Goal: Task Accomplishment & Management: Use online tool/utility

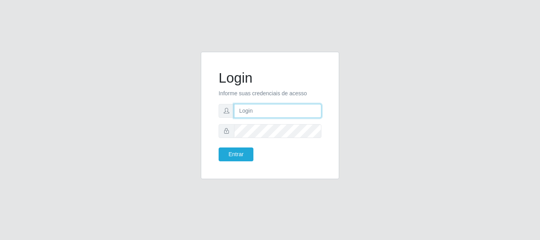
click at [271, 109] on input "text" at bounding box center [277, 111] width 87 height 14
type input "[EMAIL_ADDRESS][DOMAIN_NAME]"
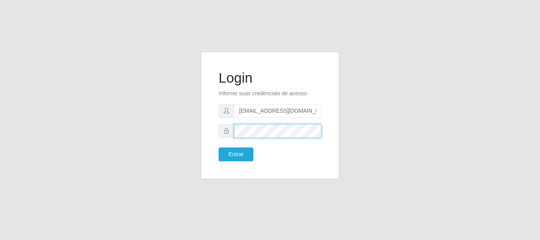
click at [219, 147] on button "Entrar" at bounding box center [236, 154] width 35 height 14
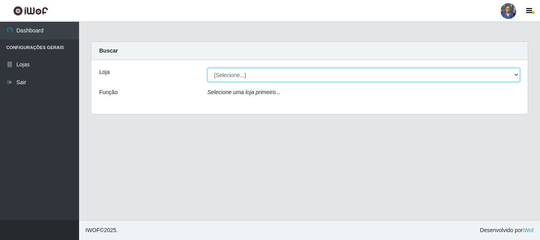
click at [379, 71] on select "[Selecione...] SuperFácil Atacado - Rodoviária" at bounding box center [364, 75] width 313 height 14
select select "400"
click at [208, 68] on select "[Selecione...] SuperFácil Atacado - Rodoviária" at bounding box center [364, 75] width 313 height 14
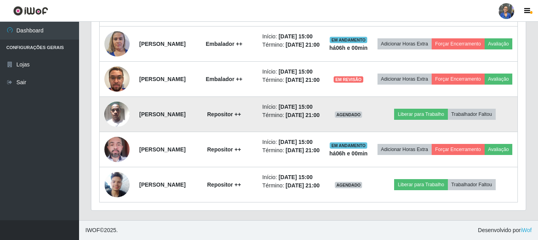
scroll to position [474, 0]
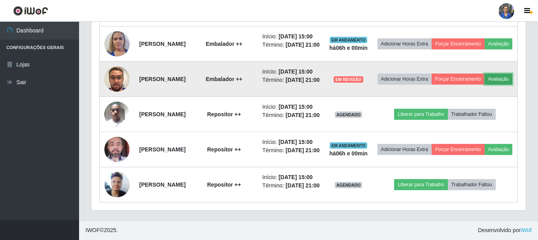
click at [485, 74] on button "Avaliação" at bounding box center [499, 79] width 28 height 11
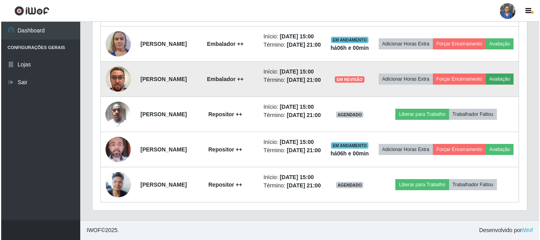
scroll to position [164, 431]
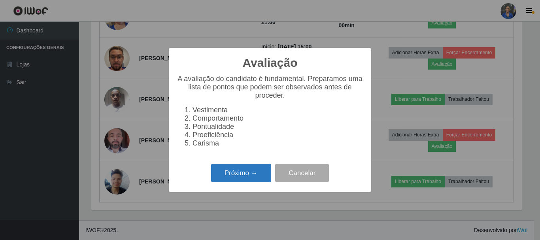
click at [255, 175] on button "Próximo →" at bounding box center [241, 173] width 60 height 19
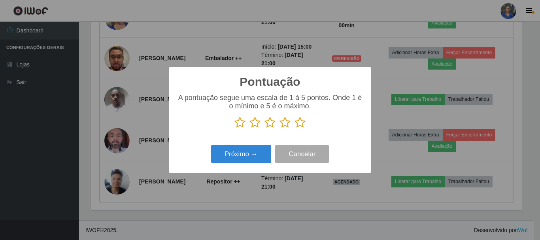
scroll to position [395196, 394930]
click at [300, 123] on icon at bounding box center [300, 123] width 11 height 12
click at [295, 128] on input "radio" at bounding box center [295, 128] width 0 height 0
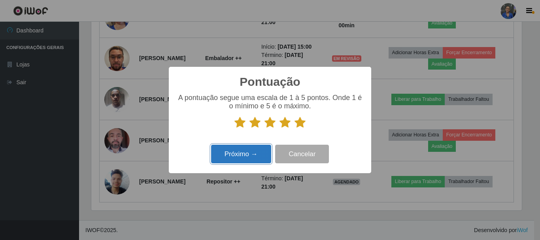
click at [247, 157] on button "Próximo →" at bounding box center [241, 154] width 60 height 19
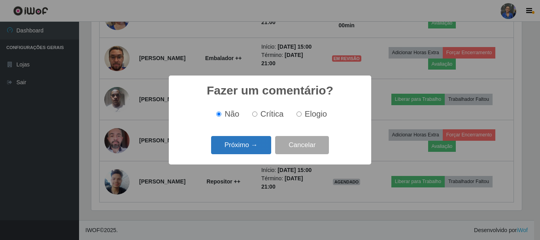
click at [248, 144] on button "Próximo →" at bounding box center [241, 145] width 60 height 19
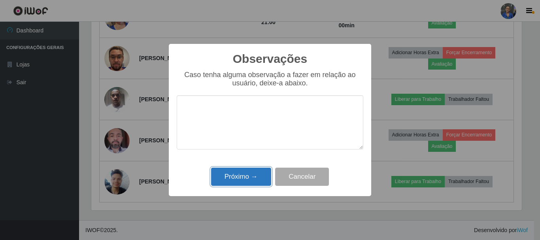
click at [255, 170] on button "Próximo →" at bounding box center [241, 177] width 60 height 19
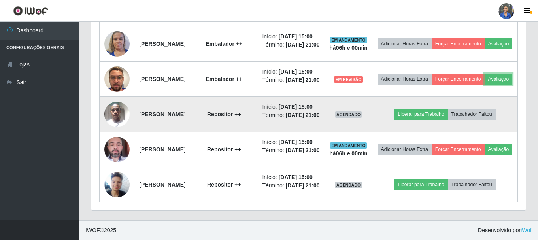
scroll to position [395, 0]
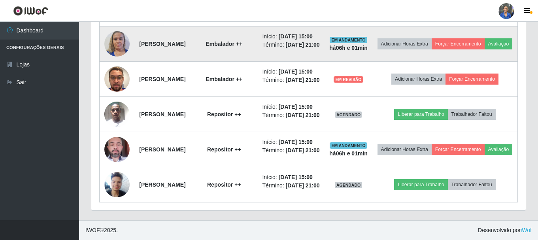
click at [446, 62] on td "Adicionar Horas Extra Forçar Encerramento Avaliação" at bounding box center [444, 43] width 145 height 35
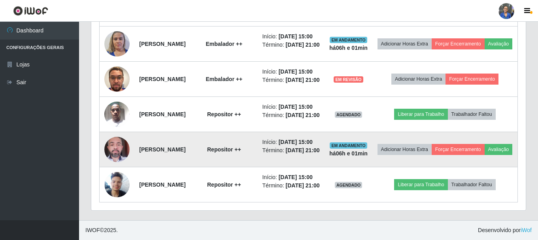
scroll to position [490, 0]
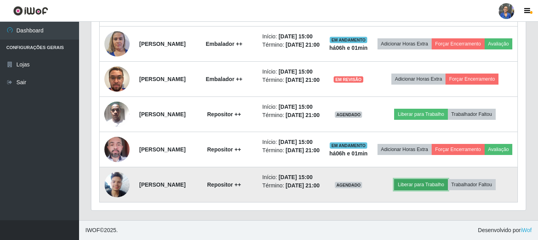
click at [435, 179] on button "Liberar para Trabalho" at bounding box center [420, 184] width 53 height 11
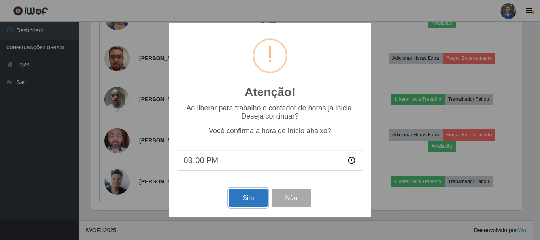
click at [242, 202] on button "Sim" at bounding box center [248, 198] width 38 height 19
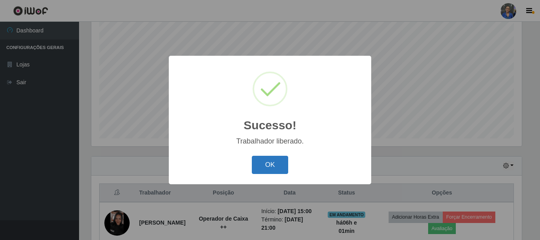
click at [262, 168] on button "OK" at bounding box center [270, 165] width 37 height 19
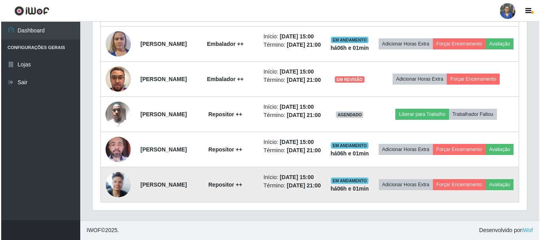
scroll to position [490, 0]
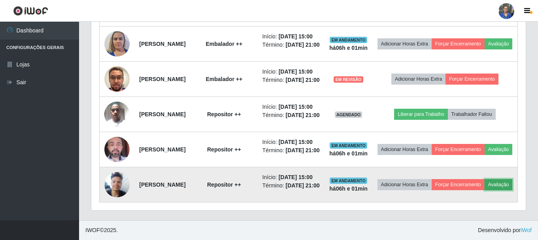
click at [485, 187] on button "Avaliação" at bounding box center [499, 184] width 28 height 11
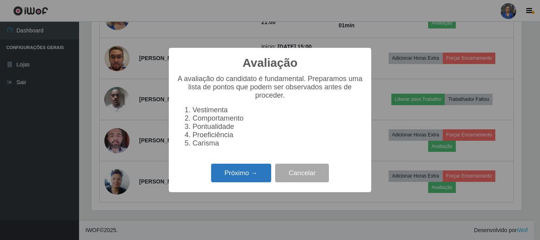
click at [237, 182] on button "Próximo →" at bounding box center [241, 173] width 60 height 19
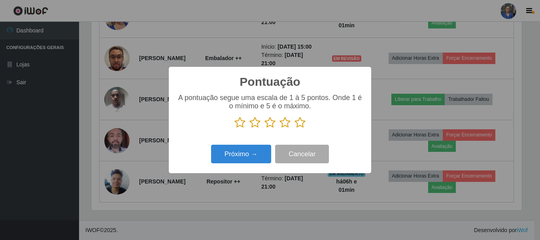
click at [297, 121] on icon at bounding box center [300, 123] width 11 height 12
click at [295, 128] on input "radio" at bounding box center [295, 128] width 0 height 0
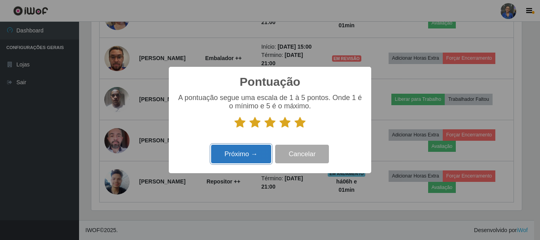
click at [253, 159] on button "Próximo →" at bounding box center [241, 154] width 60 height 19
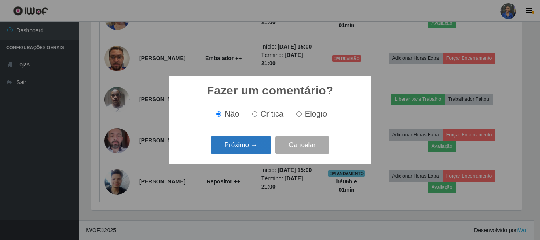
click at [255, 144] on button "Próximo →" at bounding box center [241, 145] width 60 height 19
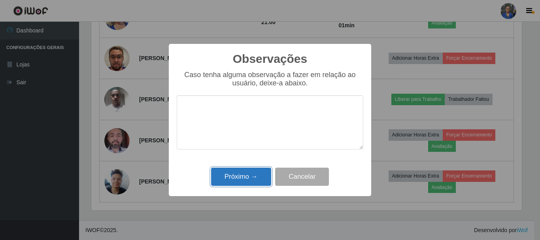
click at [246, 172] on button "Próximo →" at bounding box center [241, 177] width 60 height 19
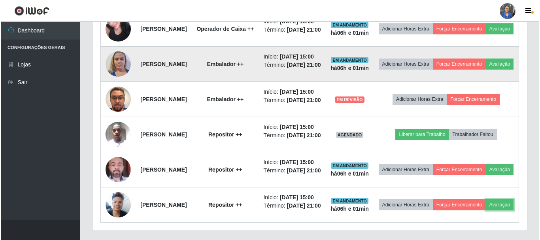
scroll to position [332, 0]
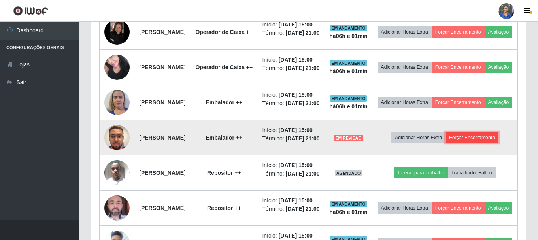
click at [464, 143] on button "Forçar Encerramento" at bounding box center [472, 137] width 53 height 11
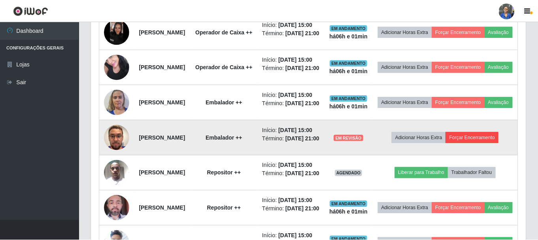
scroll to position [164, 431]
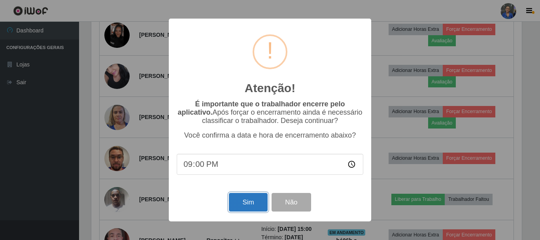
click at [244, 207] on button "Sim" at bounding box center [248, 202] width 38 height 19
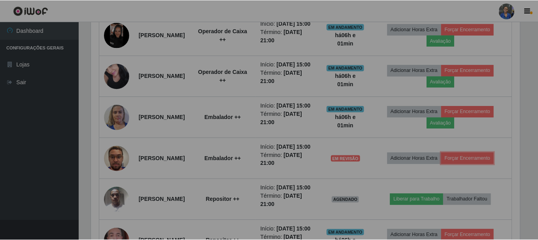
scroll to position [0, 0]
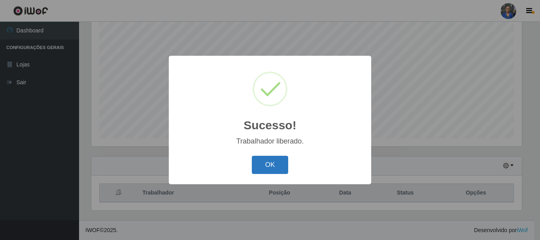
click at [276, 159] on button "OK" at bounding box center [270, 165] width 37 height 19
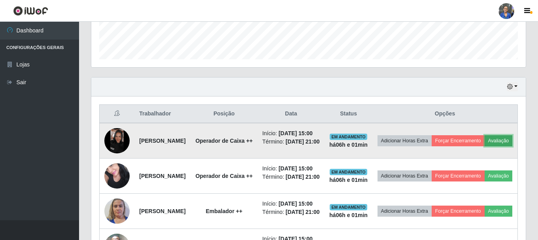
click at [485, 146] on button "Avaliação" at bounding box center [499, 140] width 28 height 11
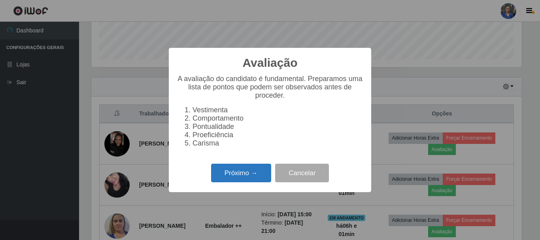
click at [248, 179] on button "Próximo →" at bounding box center [241, 173] width 60 height 19
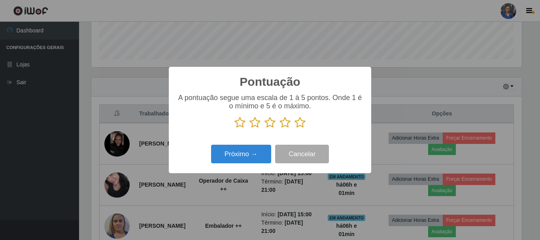
click at [301, 125] on icon at bounding box center [300, 123] width 11 height 12
click at [295, 128] on input "radio" at bounding box center [295, 128] width 0 height 0
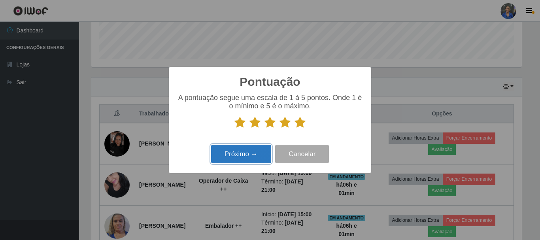
click at [261, 153] on button "Próximo →" at bounding box center [241, 154] width 60 height 19
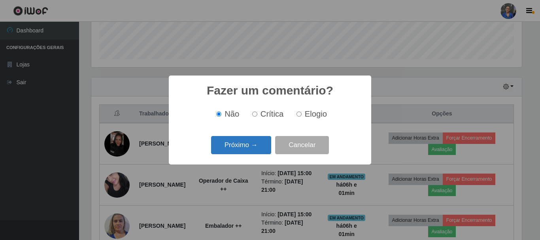
click at [261, 147] on button "Próximo →" at bounding box center [241, 145] width 60 height 19
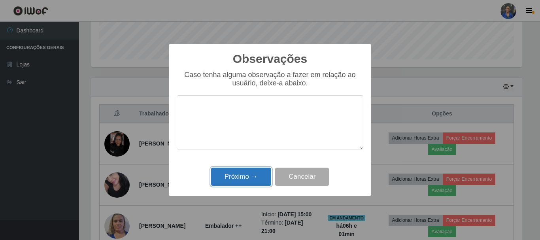
click at [258, 185] on button "Próximo →" at bounding box center [241, 177] width 60 height 19
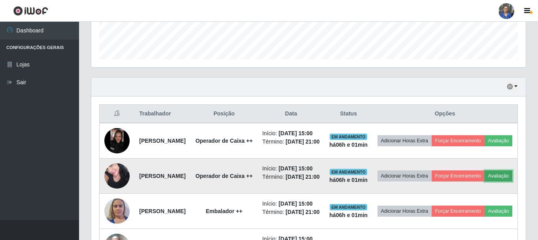
click at [485, 181] on button "Avaliação" at bounding box center [499, 175] width 28 height 11
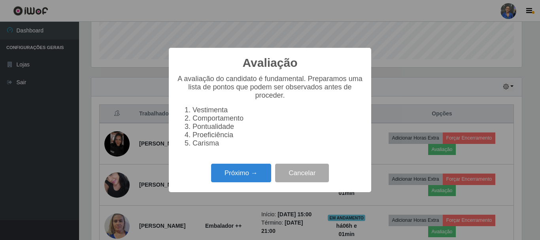
drag, startPoint x: 242, startPoint y: 192, endPoint x: 244, endPoint y: 183, distance: 9.0
click at [242, 190] on div "Avaliação × A avaliação do candidato é fundamental. Preparamos uma lista de pon…" at bounding box center [270, 120] width 202 height 144
click at [244, 182] on button "Próximo →" at bounding box center [241, 173] width 60 height 19
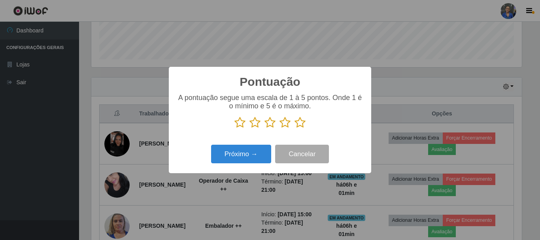
click at [298, 123] on icon at bounding box center [300, 123] width 11 height 12
click at [295, 128] on input "radio" at bounding box center [295, 128] width 0 height 0
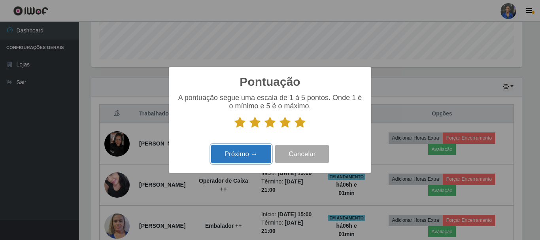
click at [254, 154] on button "Próximo →" at bounding box center [241, 154] width 60 height 19
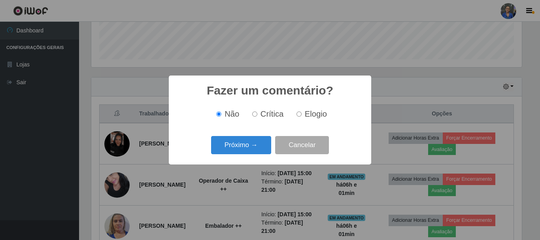
click at [251, 143] on button "Próximo →" at bounding box center [241, 145] width 60 height 19
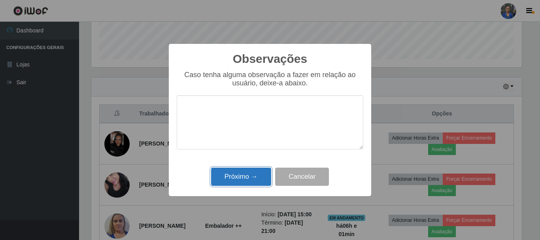
click at [244, 177] on button "Próximo →" at bounding box center [241, 177] width 60 height 19
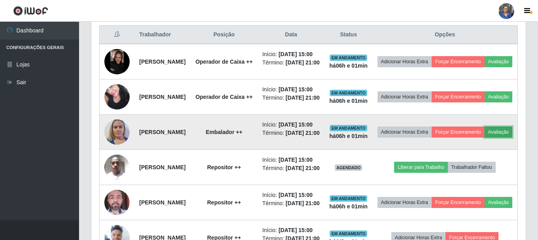
click at [485, 138] on button "Avaliação" at bounding box center [499, 132] width 28 height 11
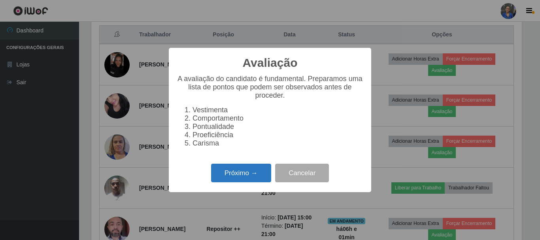
click at [220, 178] on button "Próximo →" at bounding box center [241, 173] width 60 height 19
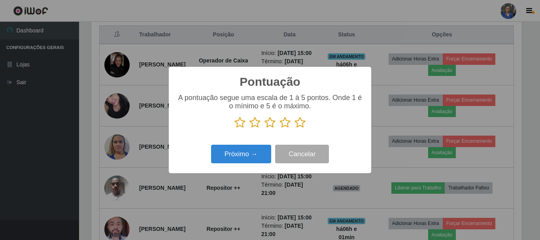
click at [299, 125] on icon at bounding box center [300, 123] width 11 height 12
click at [295, 128] on input "radio" at bounding box center [295, 128] width 0 height 0
click at [233, 143] on div "Pontuação × A pontuação segue uma escala de 1 à 5 pontos. Onde 1 é o mínimo e 5…" at bounding box center [270, 120] width 202 height 106
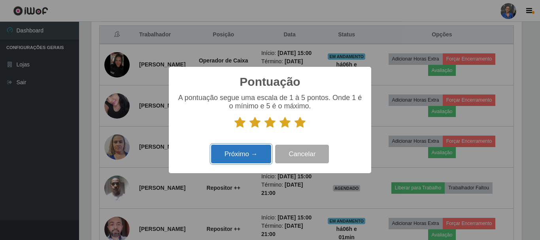
click at [234, 152] on button "Próximo →" at bounding box center [241, 154] width 60 height 19
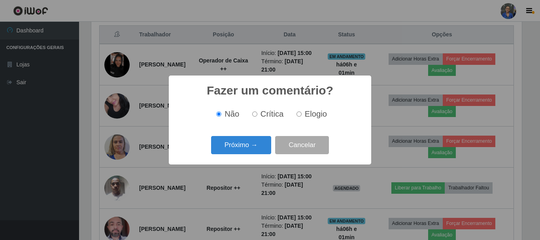
click at [234, 152] on button "Próximo →" at bounding box center [241, 145] width 60 height 19
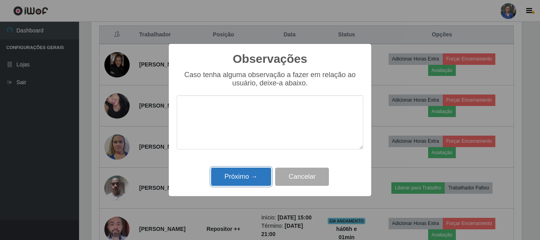
click at [233, 179] on button "Próximo →" at bounding box center [241, 177] width 60 height 19
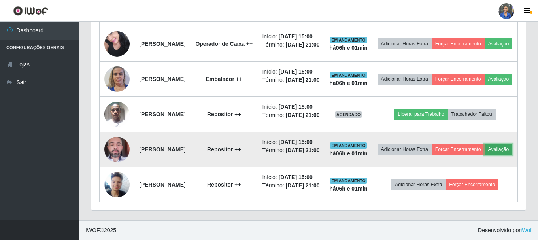
click at [485, 144] on button "Avaliação" at bounding box center [499, 149] width 28 height 11
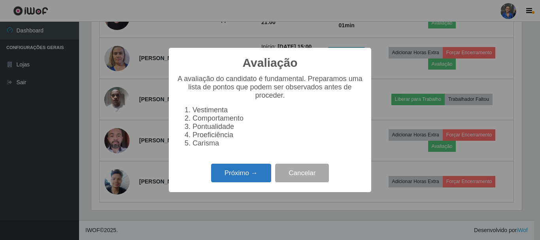
click at [245, 178] on button "Próximo →" at bounding box center [241, 173] width 60 height 19
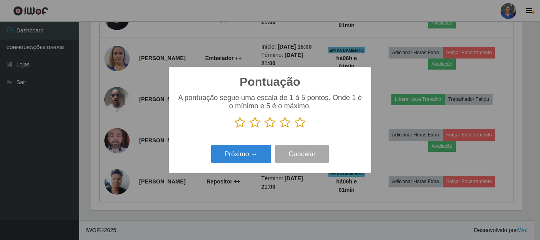
click at [304, 125] on icon at bounding box center [300, 123] width 11 height 12
click at [295, 128] on input "radio" at bounding box center [295, 128] width 0 height 0
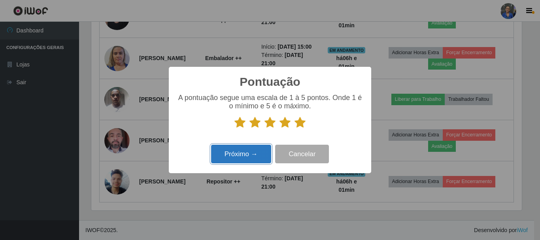
click at [243, 159] on button "Próximo →" at bounding box center [241, 154] width 60 height 19
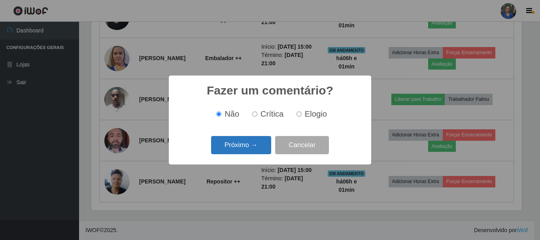
click at [242, 144] on button "Próximo →" at bounding box center [241, 145] width 60 height 19
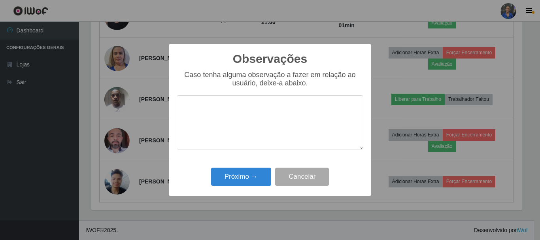
click at [243, 166] on div "Observações × Caso tenha alguma observação a fazer em relação ao usuário, deixe…" at bounding box center [270, 120] width 202 height 152
click at [242, 171] on button "Próximo →" at bounding box center [241, 177] width 60 height 19
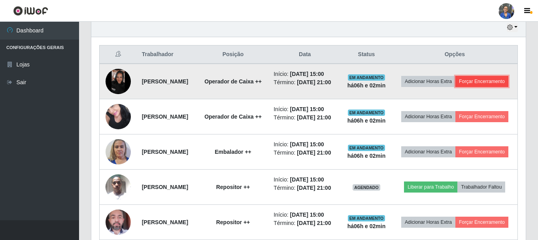
click at [461, 87] on button "Forçar Encerramento" at bounding box center [481, 81] width 53 height 11
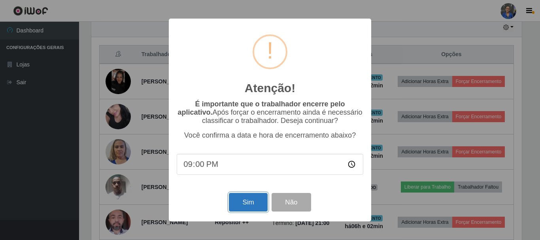
click at [261, 204] on button "Sim" at bounding box center [248, 202] width 38 height 19
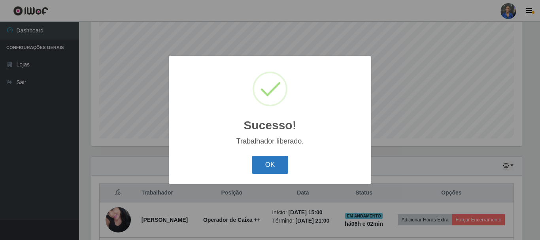
click at [257, 168] on button "OK" at bounding box center [270, 165] width 37 height 19
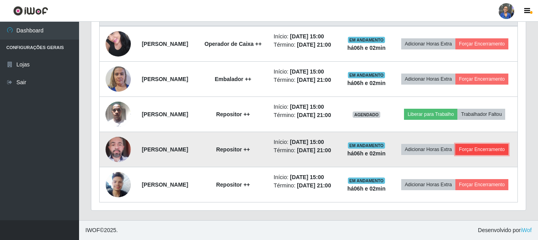
click at [456, 151] on button "Forçar Encerramento" at bounding box center [481, 149] width 53 height 11
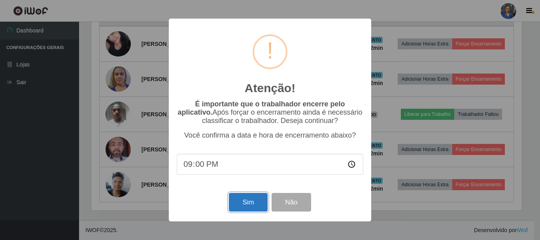
click at [244, 202] on button "Sim" at bounding box center [248, 202] width 38 height 19
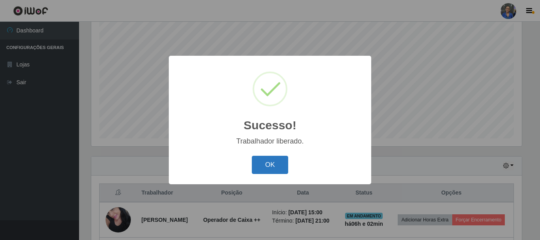
click at [256, 161] on button "OK" at bounding box center [270, 165] width 37 height 19
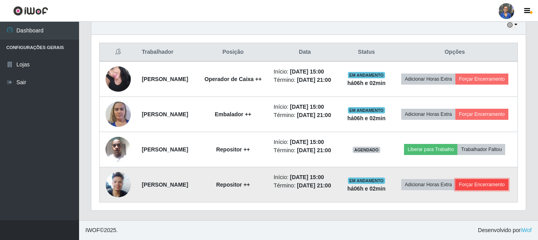
click at [455, 190] on button "Forçar Encerramento" at bounding box center [481, 184] width 53 height 11
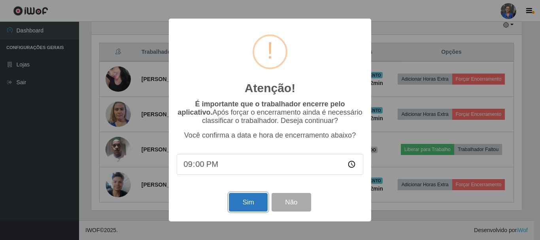
click at [257, 204] on button "Sim" at bounding box center [248, 202] width 38 height 19
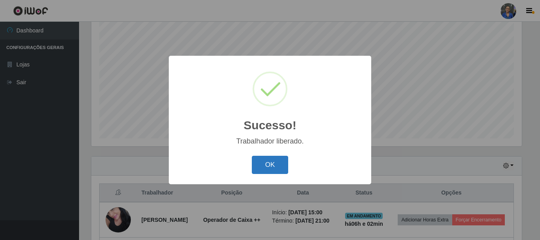
click at [272, 168] on button "OK" at bounding box center [270, 165] width 37 height 19
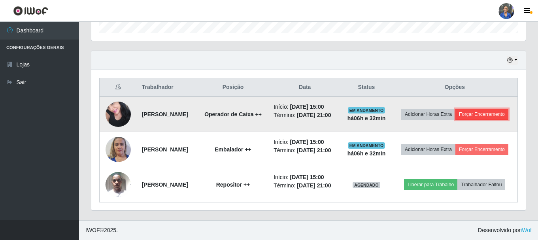
click at [455, 109] on button "Forçar Encerramento" at bounding box center [481, 114] width 53 height 11
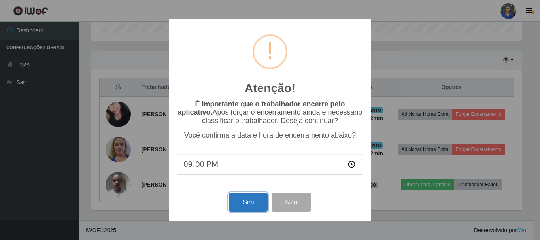
click at [249, 200] on button "Sim" at bounding box center [248, 202] width 38 height 19
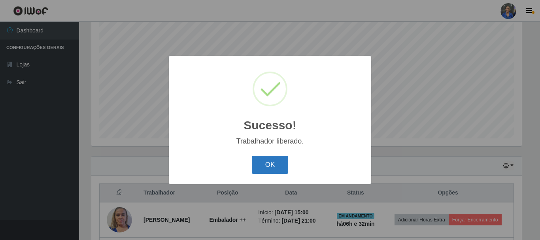
click at [265, 157] on button "OK" at bounding box center [270, 165] width 37 height 19
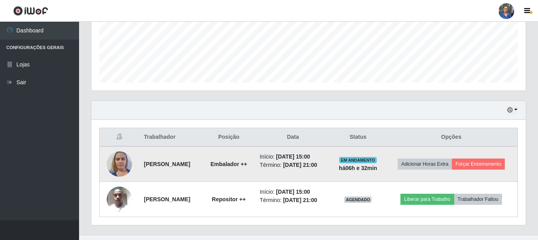
scroll to position [215, 0]
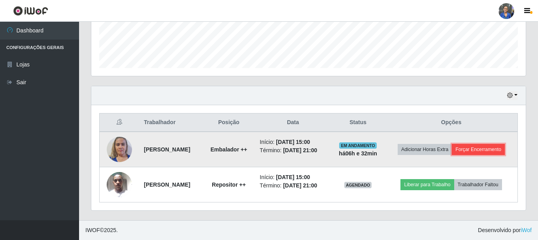
click at [482, 150] on button "Forçar Encerramento" at bounding box center [478, 149] width 53 height 11
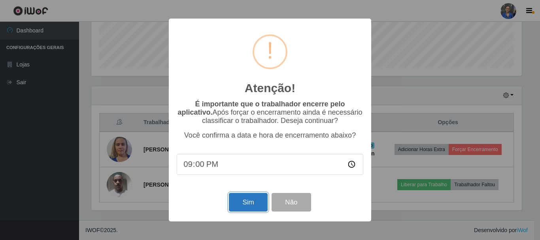
click at [255, 202] on button "Sim" at bounding box center [248, 202] width 38 height 19
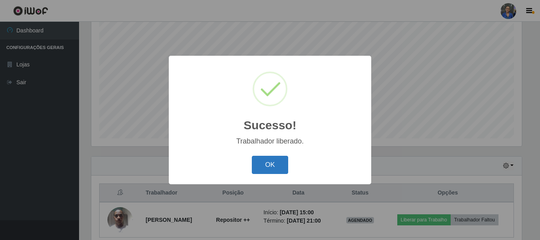
click at [270, 163] on button "OK" at bounding box center [270, 165] width 37 height 19
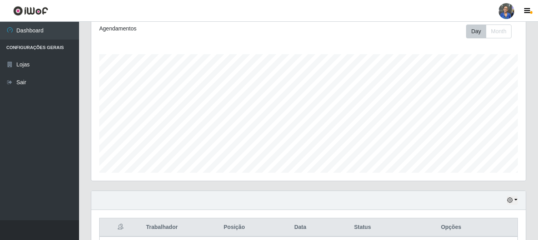
scroll to position [179, 0]
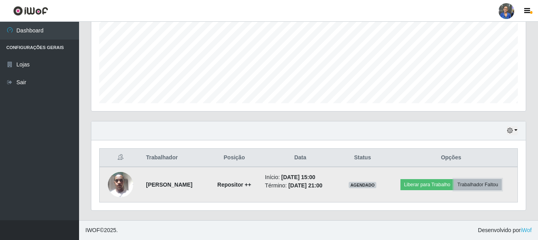
click at [474, 184] on button "Trabalhador Faltou" at bounding box center [478, 184] width 48 height 11
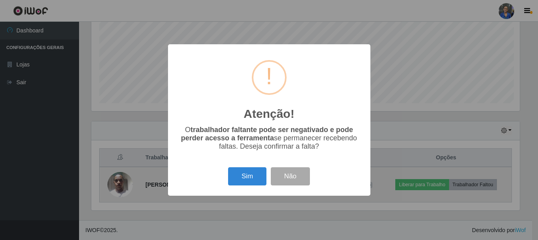
scroll to position [164, 431]
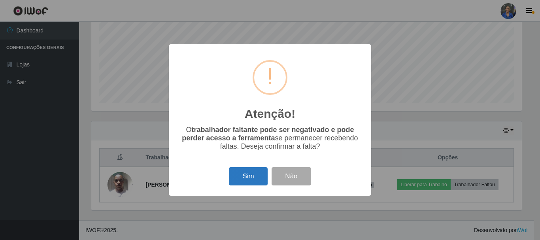
click at [240, 175] on button "Sim" at bounding box center [248, 176] width 38 height 19
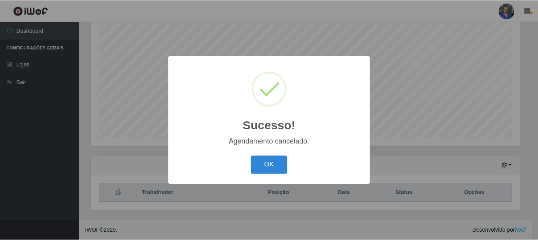
scroll to position [144, 0]
click at [273, 165] on button "OK" at bounding box center [270, 165] width 37 height 19
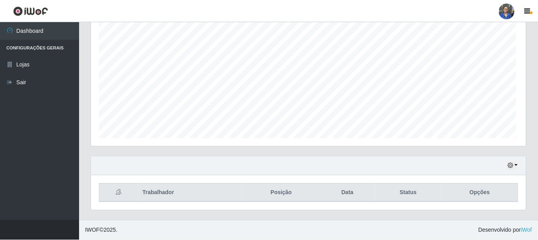
scroll to position [164, 435]
